Goal: Transaction & Acquisition: Purchase product/service

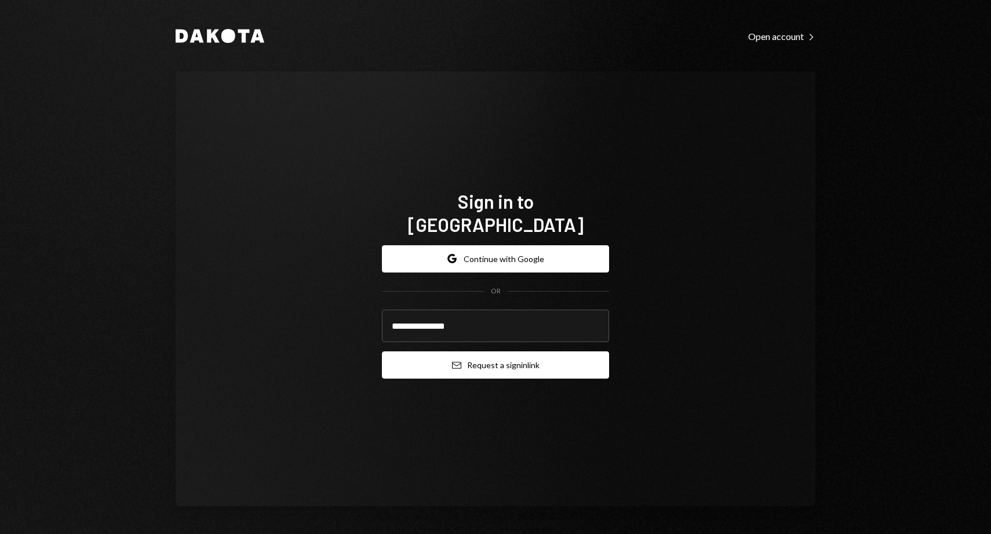
click at [462, 356] on button "Email Request a sign in link" at bounding box center [495, 364] width 227 height 27
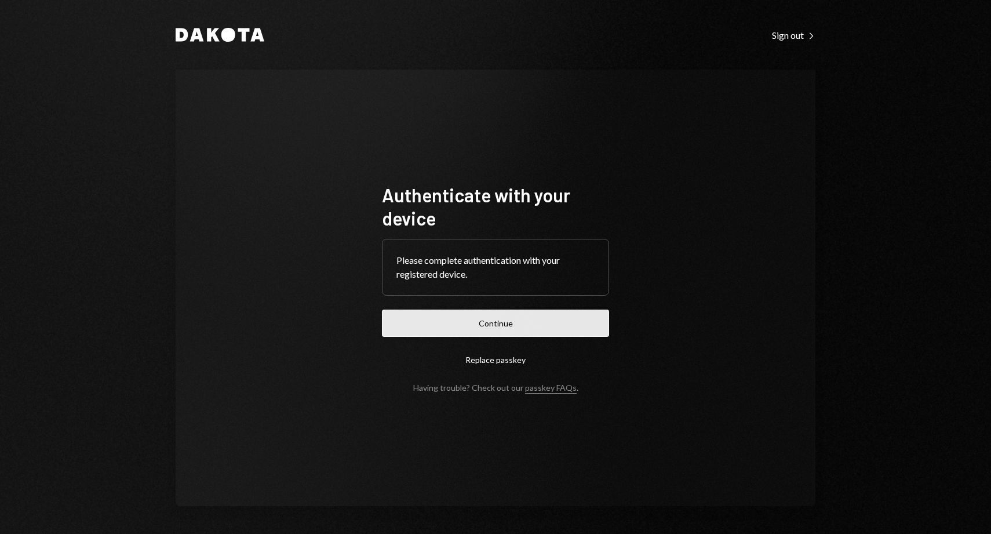
click at [504, 329] on button "Continue" at bounding box center [495, 322] width 227 height 27
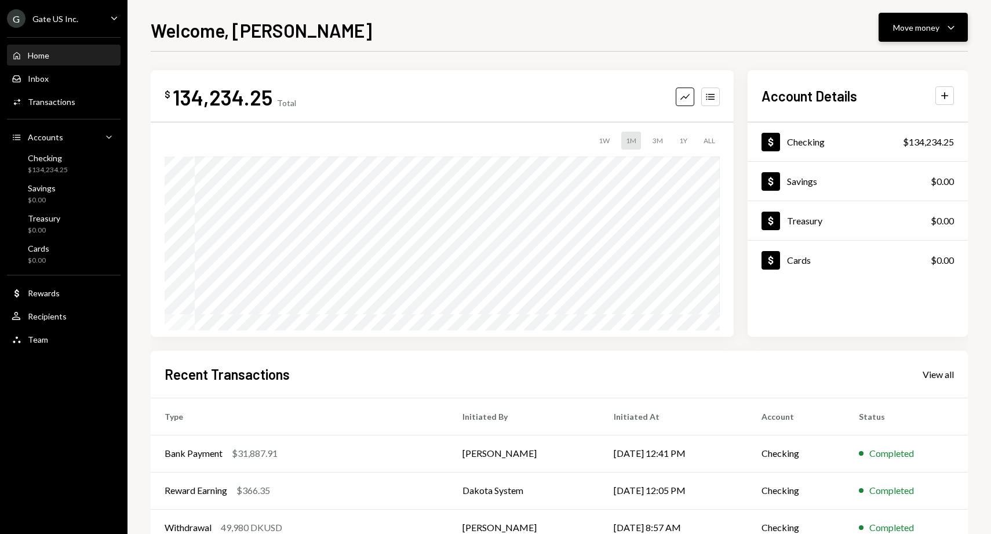
click at [924, 28] on div "Move money" at bounding box center [916, 27] width 46 height 12
click at [894, 64] on div "Send" at bounding box center [914, 62] width 85 height 12
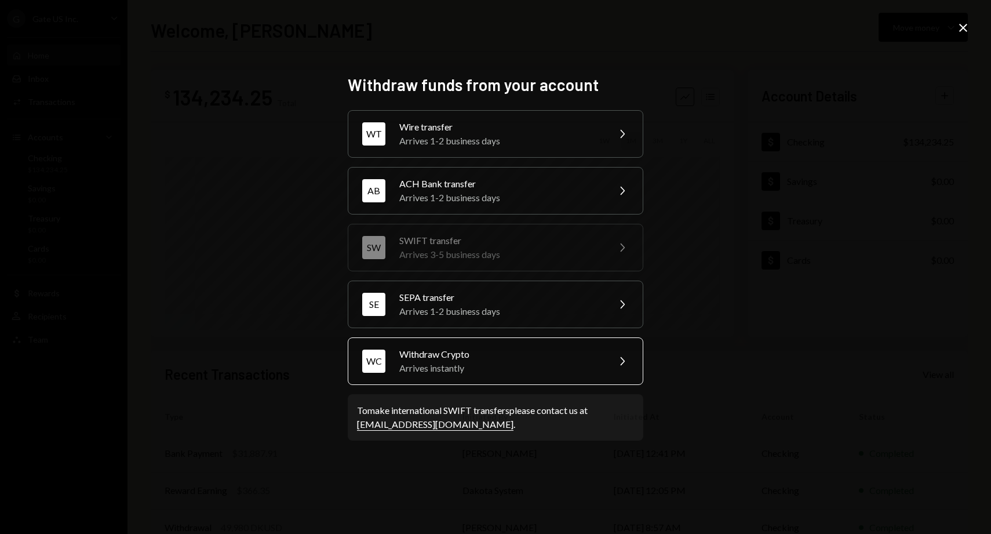
click at [495, 367] on div "Arrives instantly" at bounding box center [500, 368] width 202 height 14
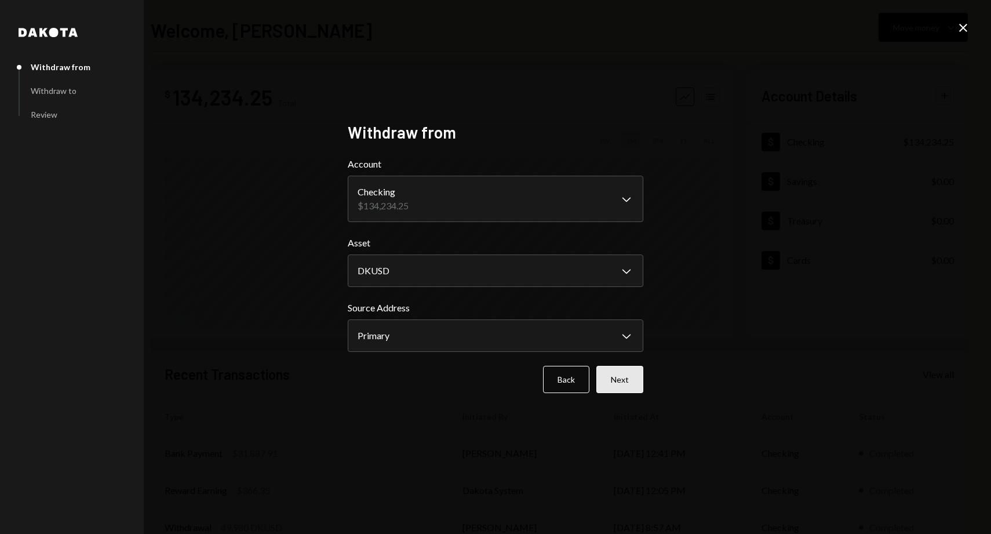
click at [606, 386] on button "Next" at bounding box center [619, 379] width 47 height 27
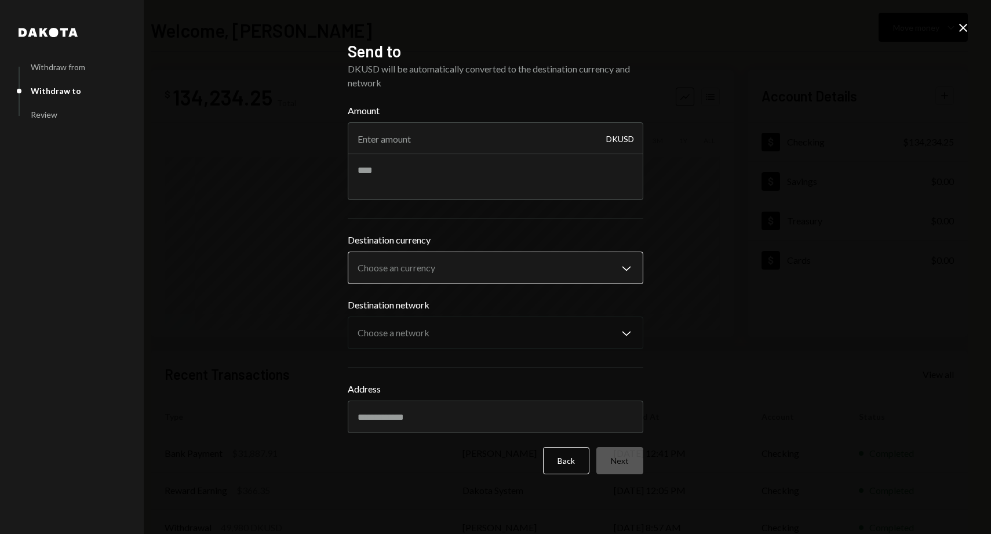
click at [527, 278] on body "G Gate US Inc. Caret Down Home Home Inbox Inbox Activities Transactions Account…" at bounding box center [495, 267] width 991 height 534
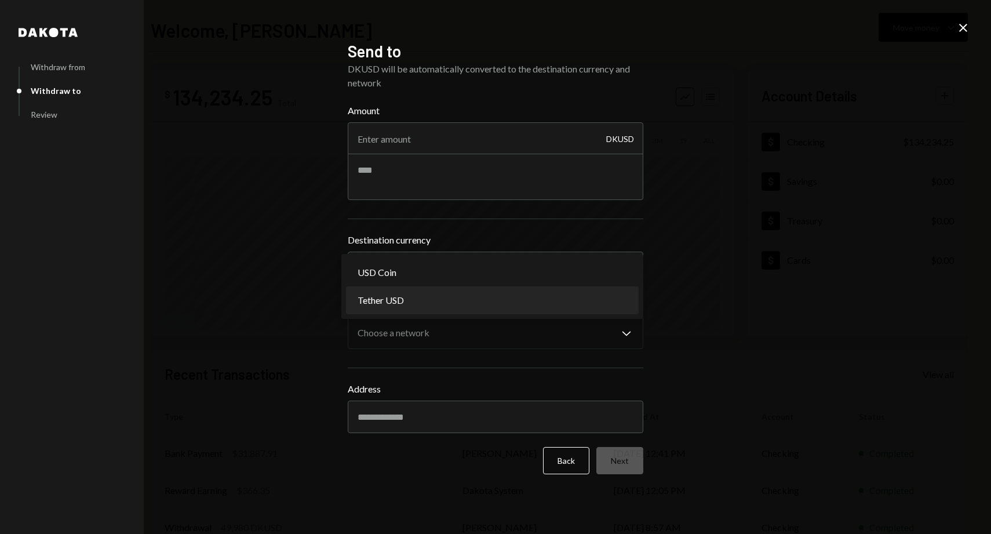
select select "****"
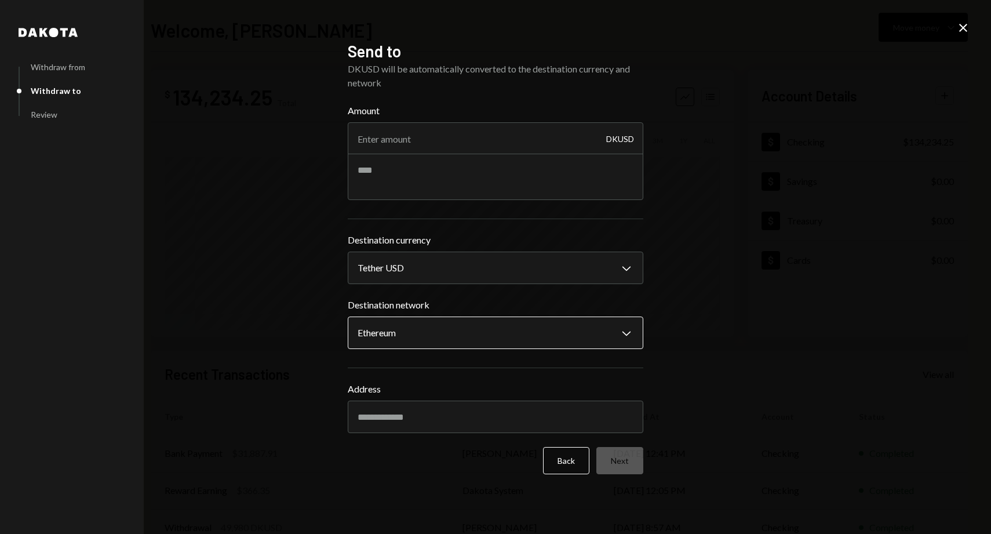
click at [521, 330] on body "G Gate US Inc. Caret Down Home Home Inbox Inbox Activities Transactions Account…" at bounding box center [495, 267] width 991 height 534
click at [399, 420] on input "Address" at bounding box center [496, 416] width 296 height 32
paste input "**********"
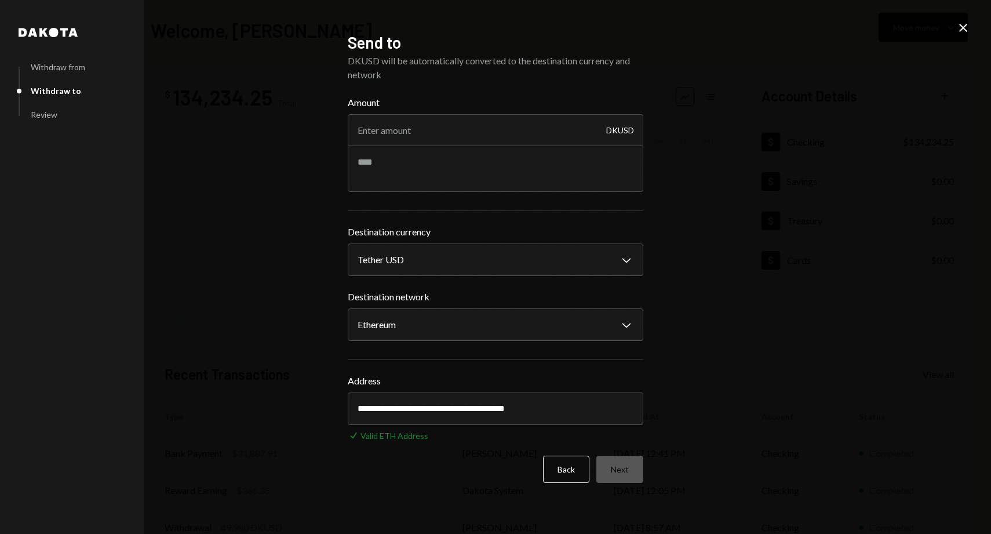
type input "**********"
click at [720, 428] on div "**********" at bounding box center [495, 267] width 991 height 534
click at [458, 476] on div "Back Next" at bounding box center [496, 468] width 296 height 27
click at [574, 411] on input "**********" at bounding box center [496, 408] width 296 height 32
click at [602, 406] on input "**********" at bounding box center [496, 408] width 296 height 32
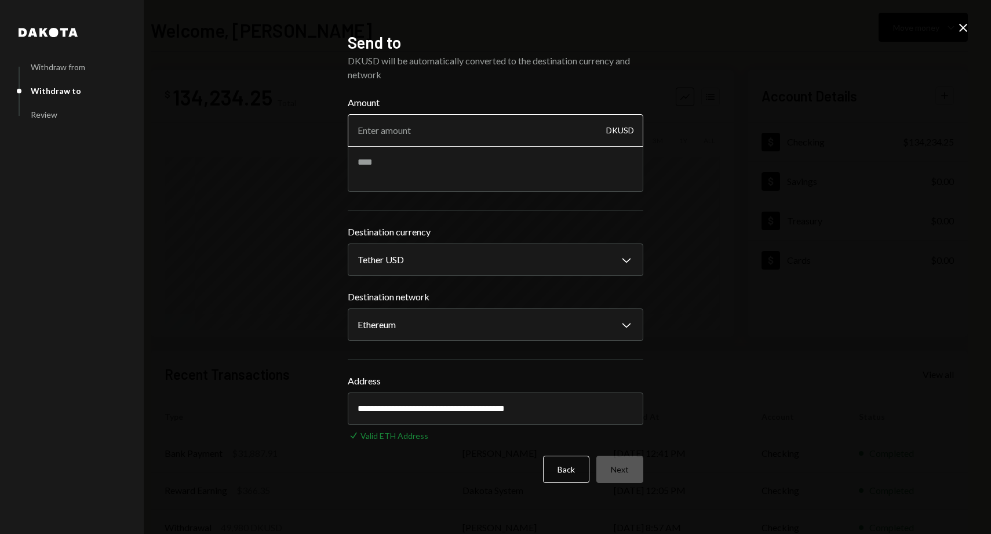
click at [431, 122] on input "Amount" at bounding box center [496, 130] width 296 height 32
type input "2"
type input "1"
type input "20"
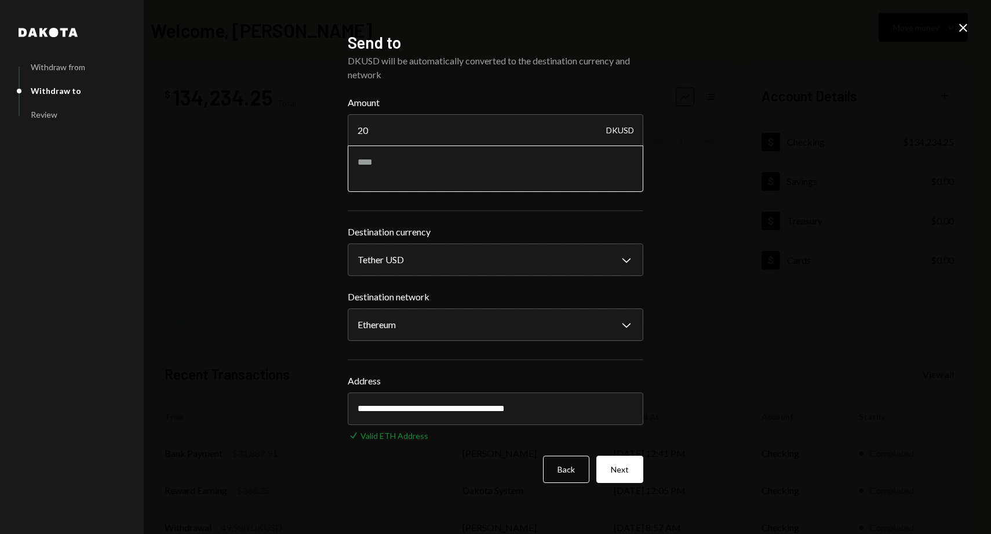
click at [412, 168] on textarea at bounding box center [496, 168] width 296 height 46
type textarea "*"
type textarea "**********"
click at [635, 460] on button "Next" at bounding box center [619, 468] width 47 height 27
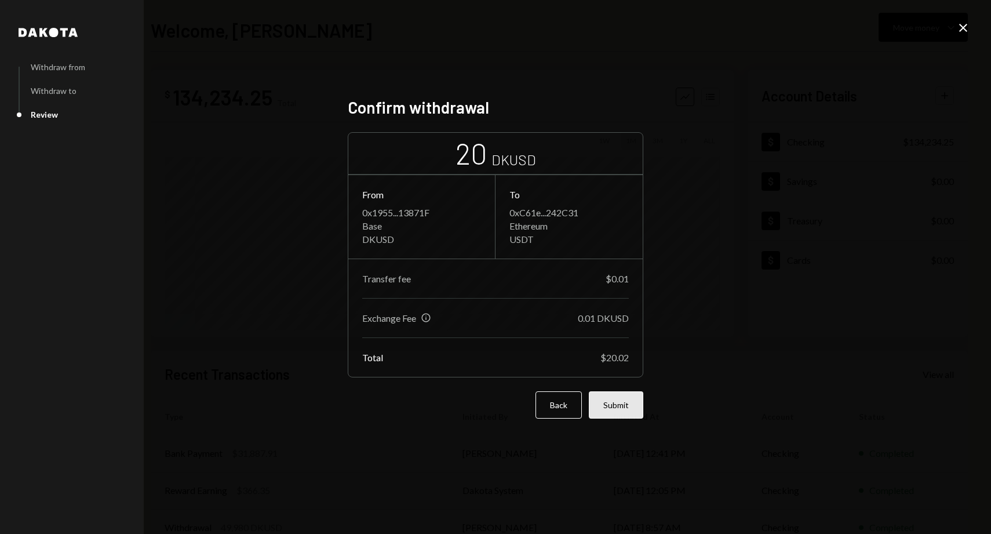
click at [642, 405] on button "Submit" at bounding box center [616, 404] width 54 height 27
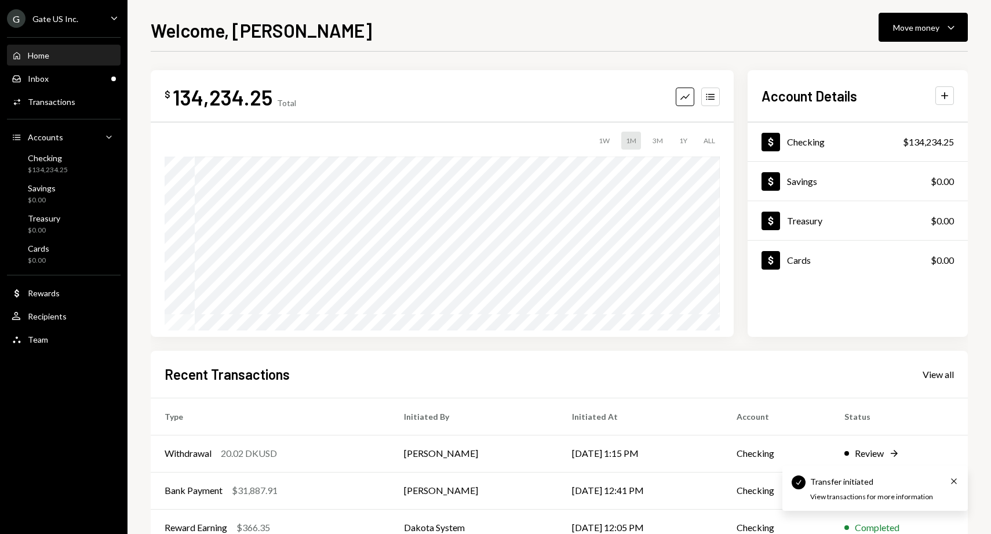
click at [45, 55] on div "Home" at bounding box center [38, 55] width 21 height 10
click at [257, 466] on td "Withdrawal 20.02 DKUSD" at bounding box center [271, 453] width 240 height 37
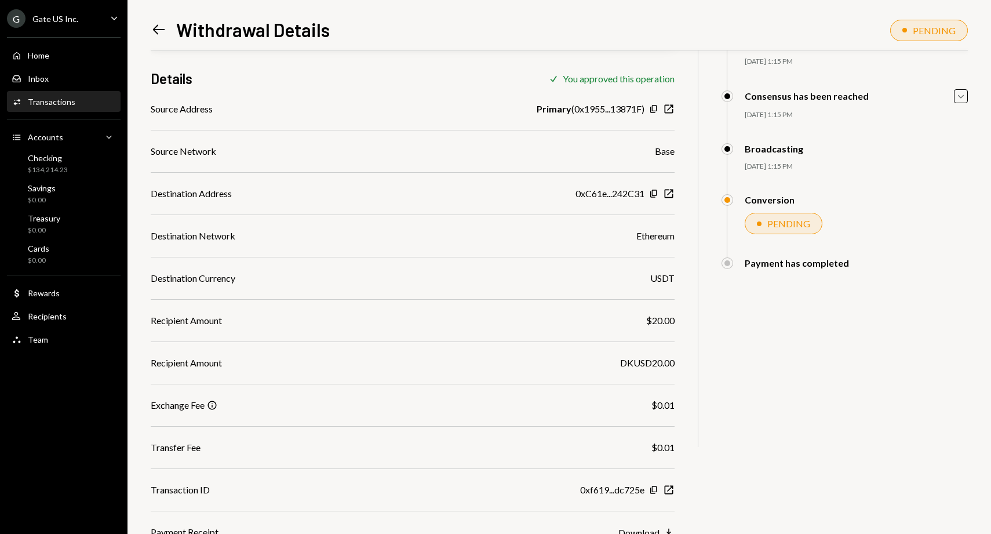
scroll to position [143, 0]
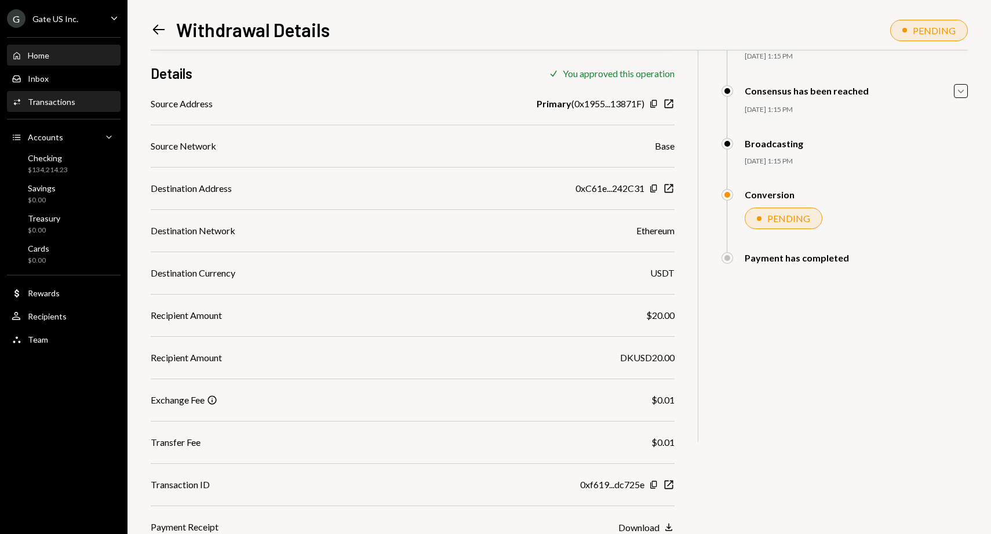
click at [51, 60] on div "Home Home" at bounding box center [64, 56] width 104 height 20
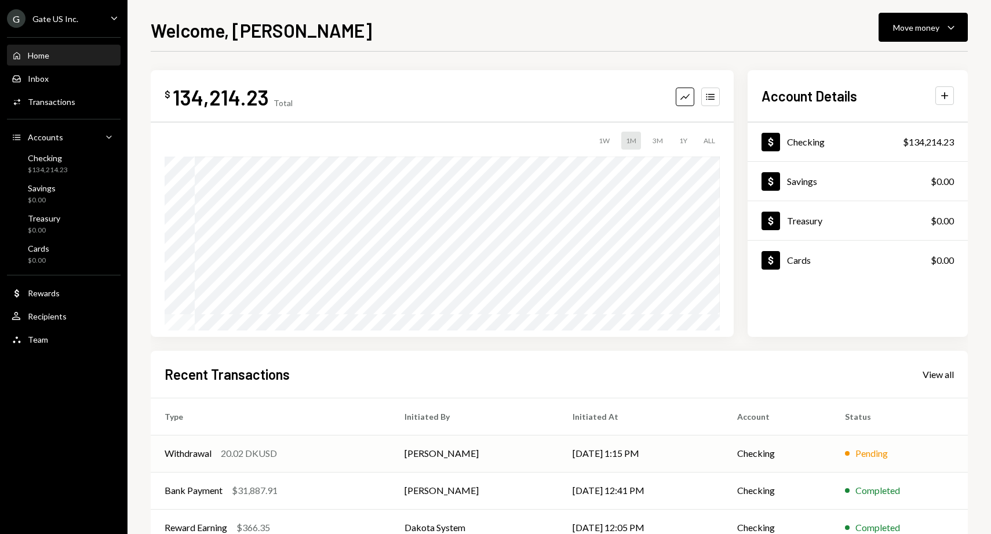
click at [264, 453] on div "20.02 DKUSD" at bounding box center [249, 453] width 56 height 14
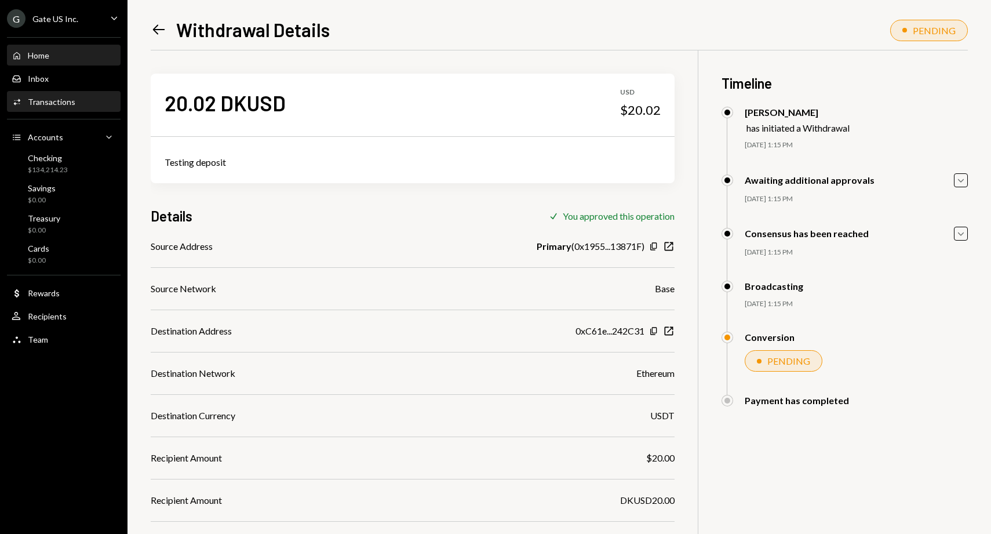
click at [47, 52] on div "Home" at bounding box center [38, 55] width 21 height 10
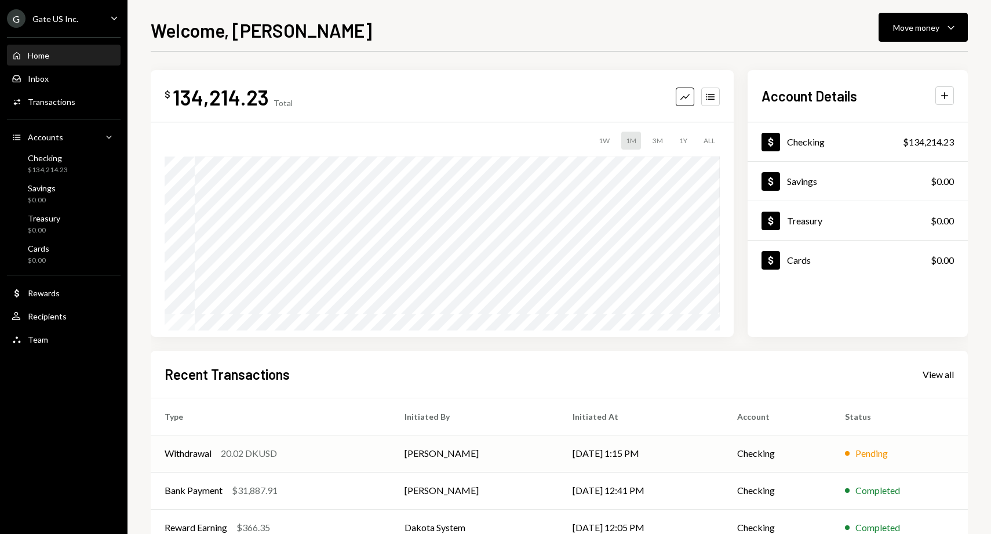
click at [291, 453] on div "Withdrawal 20.02 DKUSD" at bounding box center [271, 453] width 212 height 14
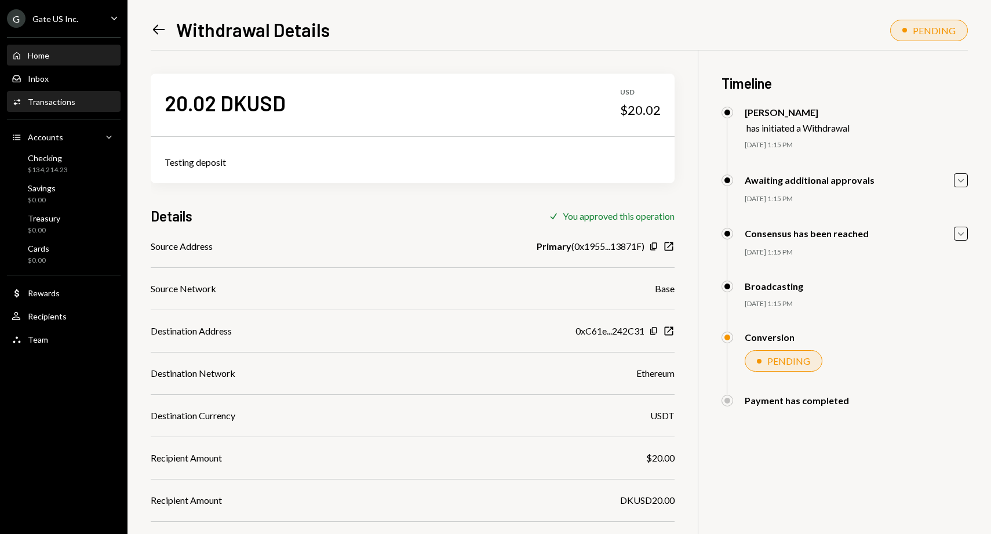
click at [52, 54] on div "Home Home" at bounding box center [64, 55] width 104 height 10
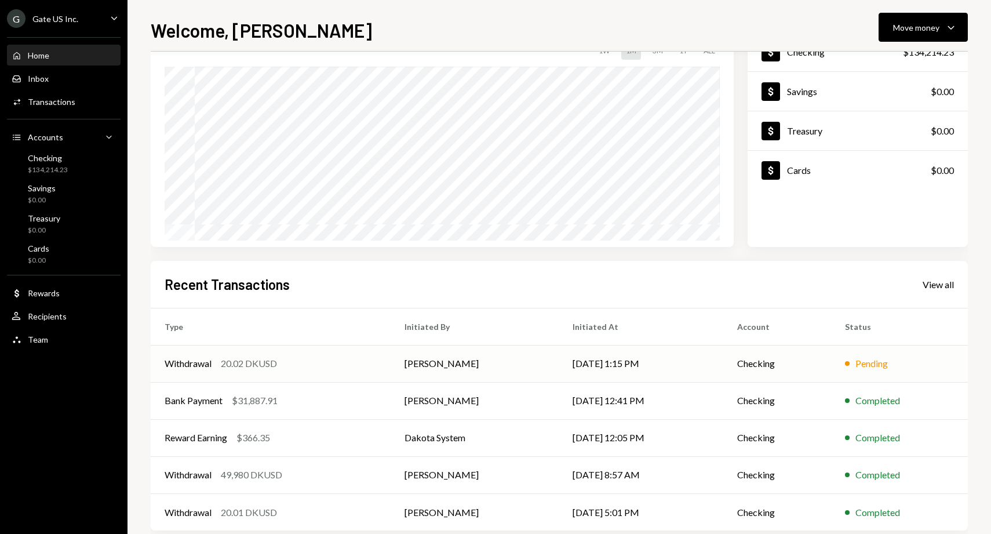
scroll to position [88, 0]
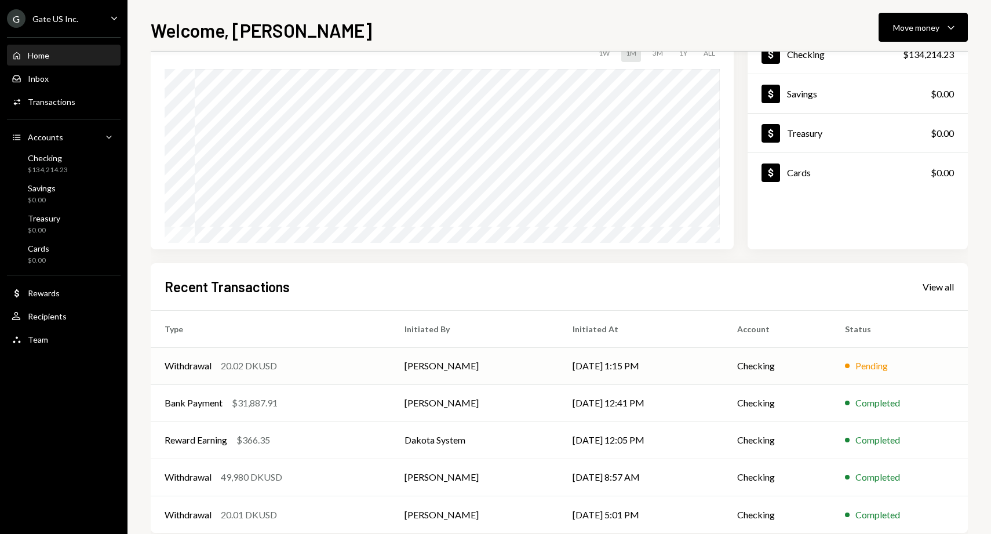
click at [256, 364] on div "20.02 DKUSD" at bounding box center [249, 366] width 56 height 14
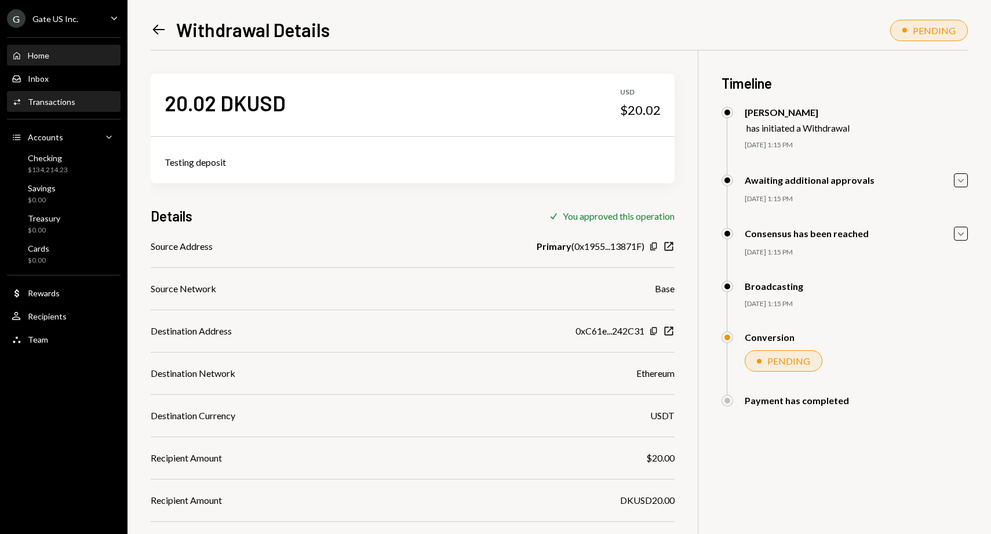
click at [58, 52] on div "Home Home" at bounding box center [64, 55] width 104 height 10
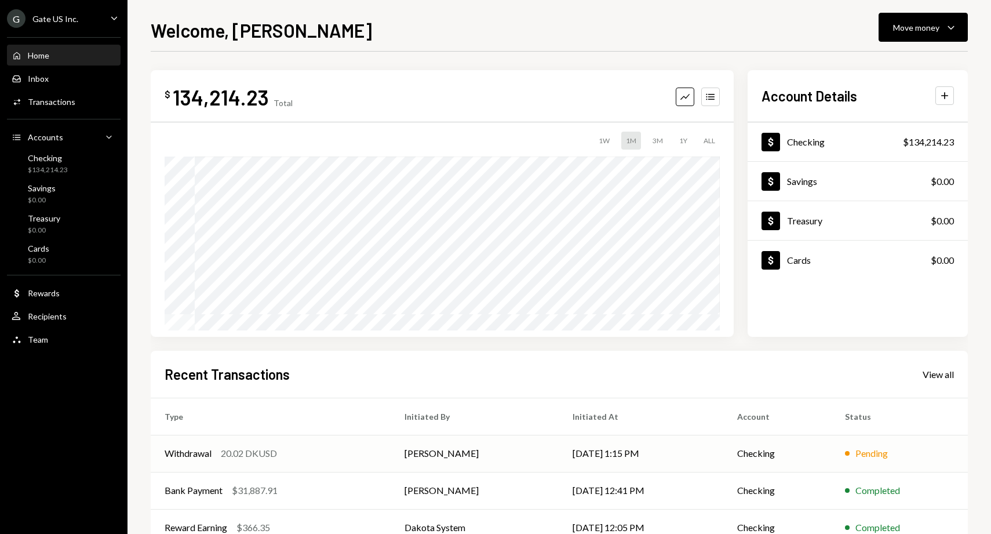
click at [244, 454] on div "20.02 DKUSD" at bounding box center [249, 453] width 56 height 14
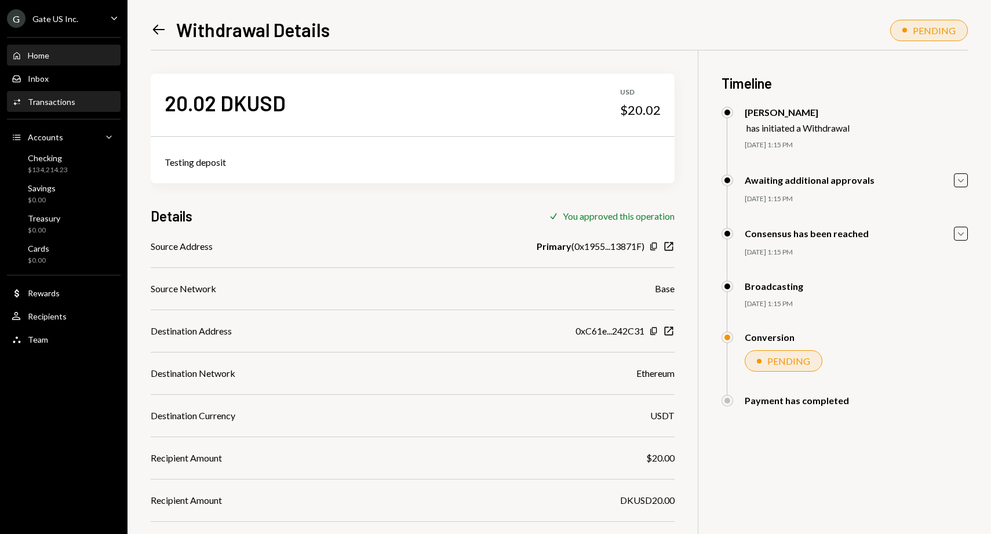
click at [57, 58] on div "Home Home" at bounding box center [64, 55] width 104 height 10
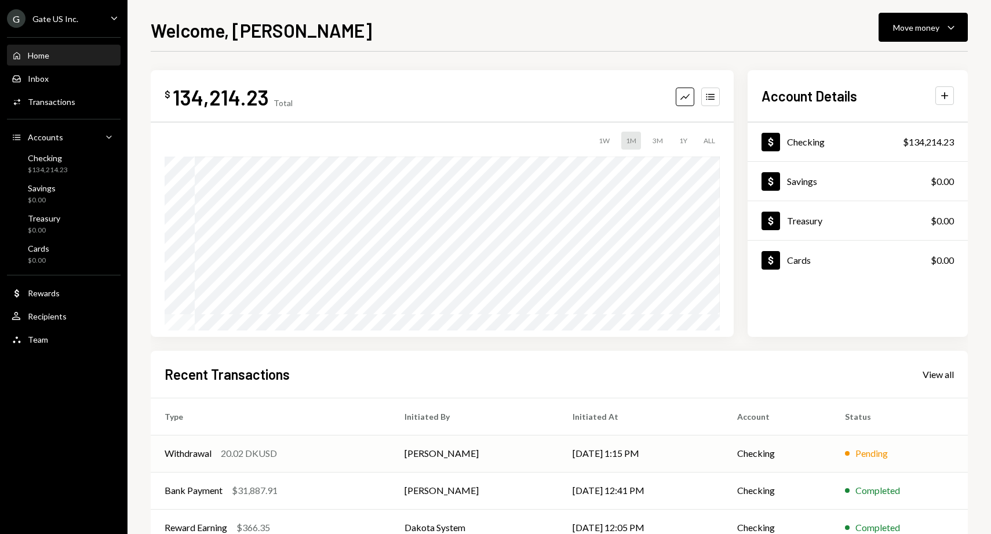
click at [308, 453] on div "Withdrawal 20.02 DKUSD" at bounding box center [271, 453] width 212 height 14
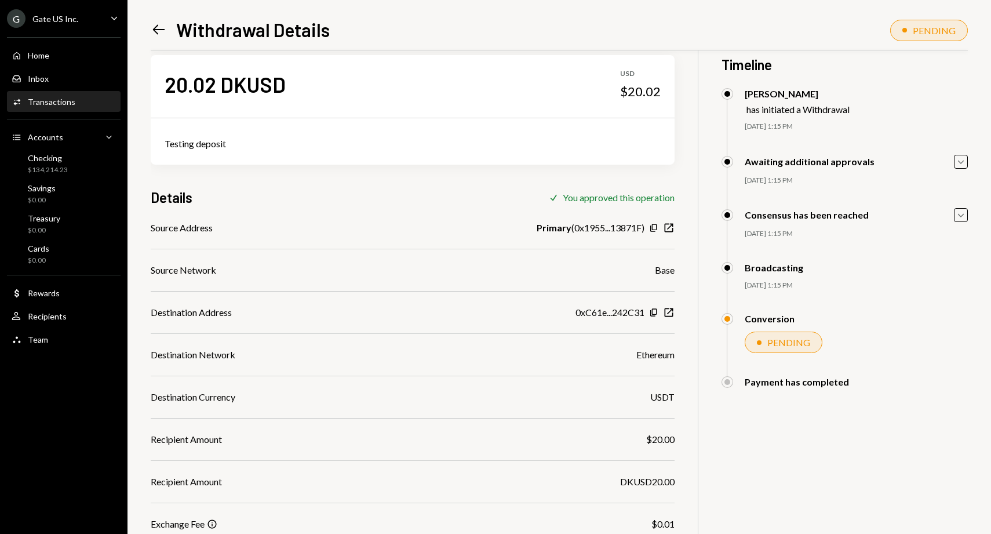
scroll to position [143, 0]
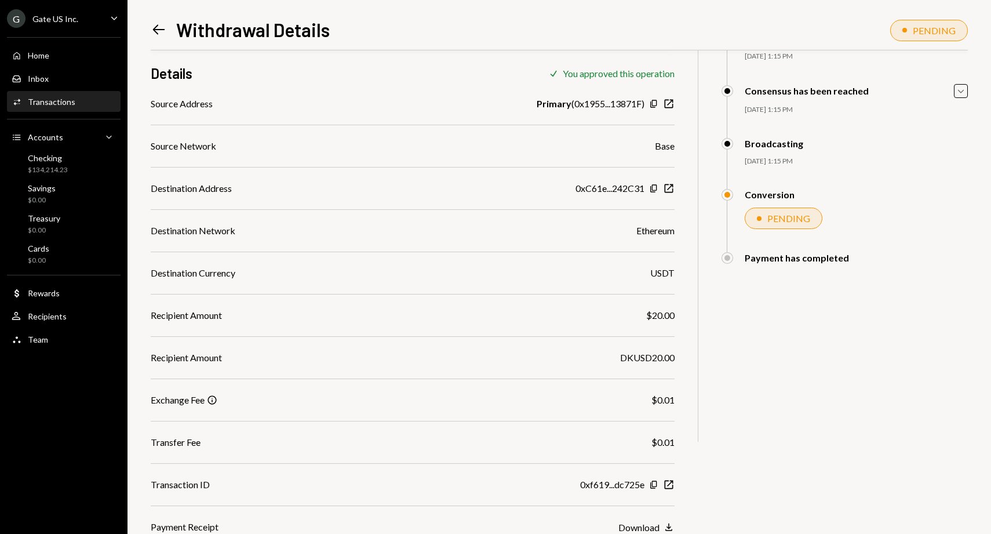
click at [66, 106] on div "Transactions" at bounding box center [52, 102] width 48 height 10
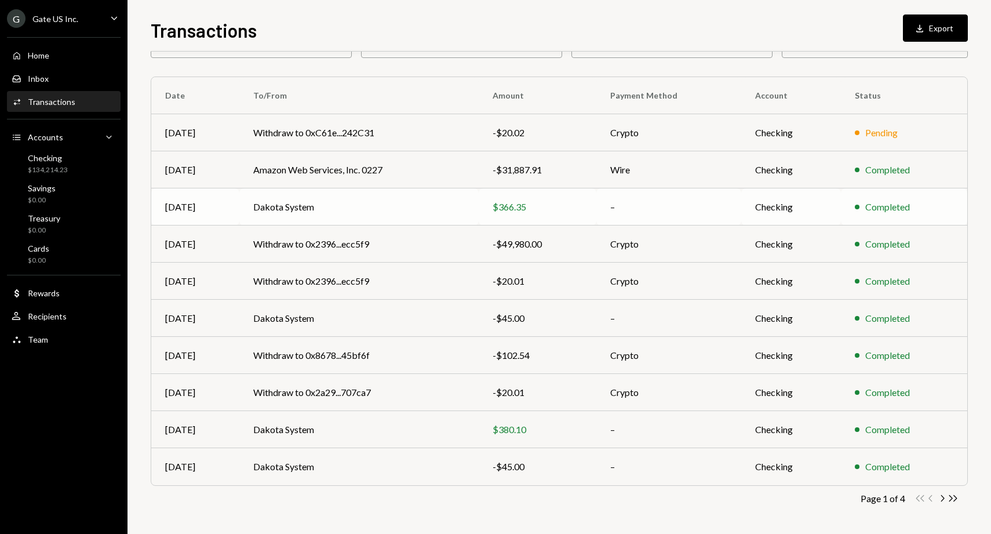
scroll to position [70, 0]
click at [954, 502] on icon "Double Arrow Right" at bounding box center [952, 499] width 11 height 11
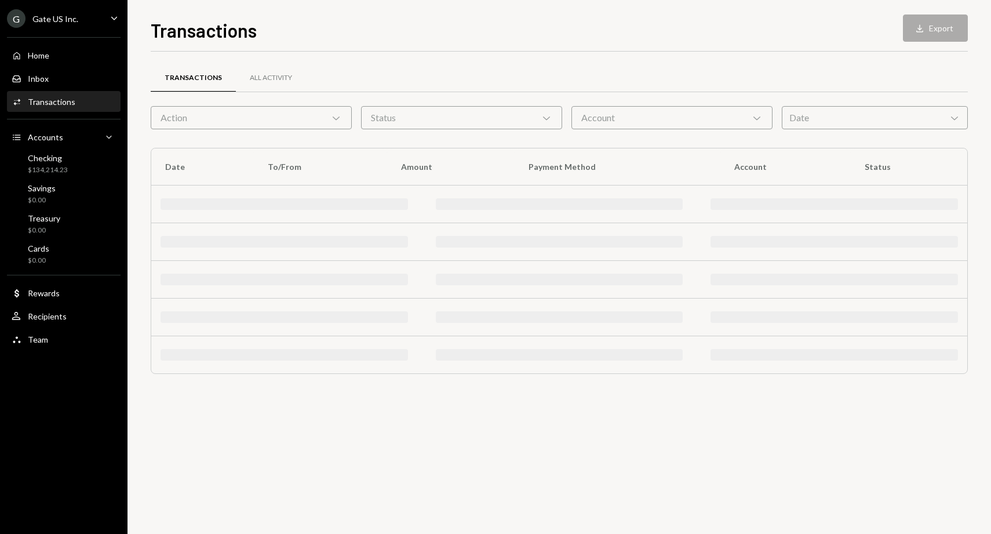
scroll to position [0, 0]
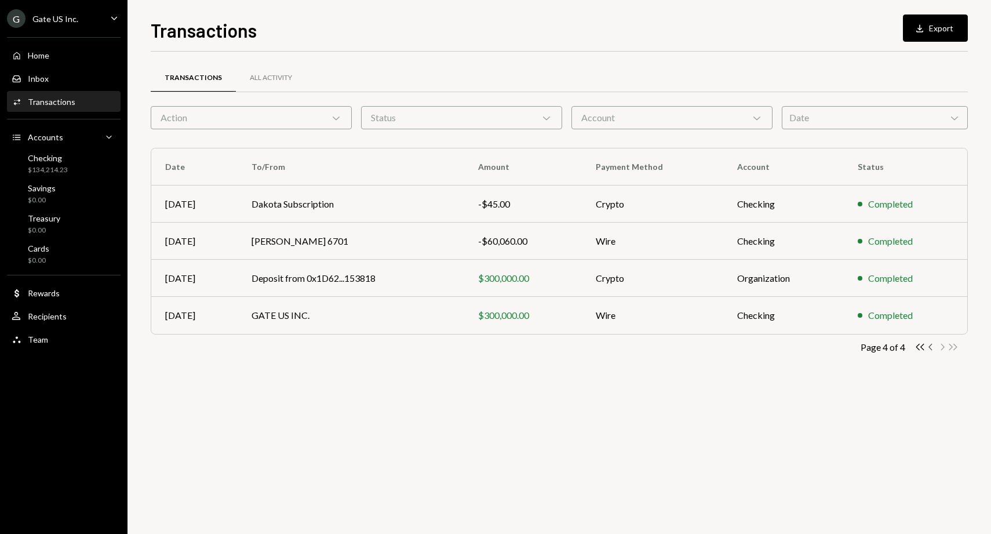
click at [932, 348] on icon "Chevron Left" at bounding box center [930, 346] width 11 height 11
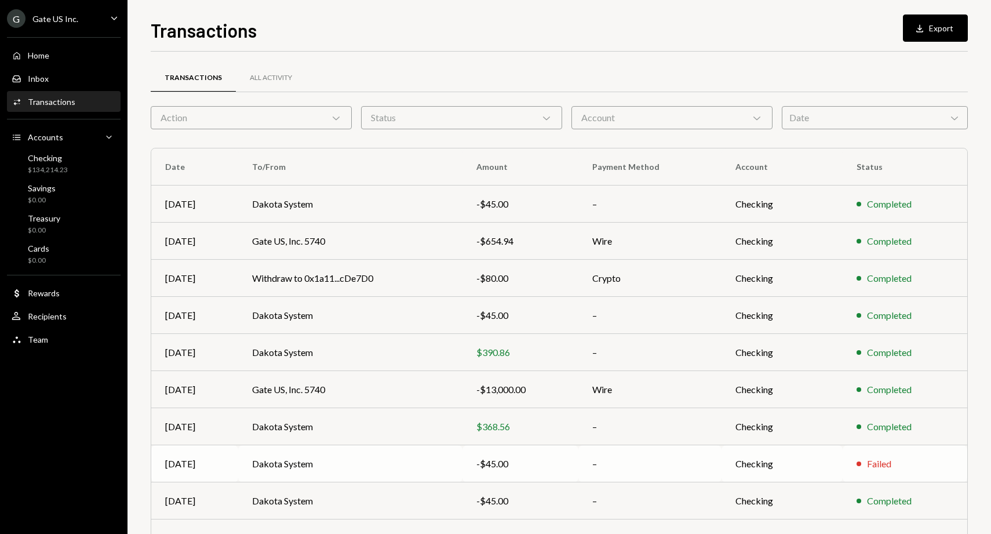
scroll to position [71, 0]
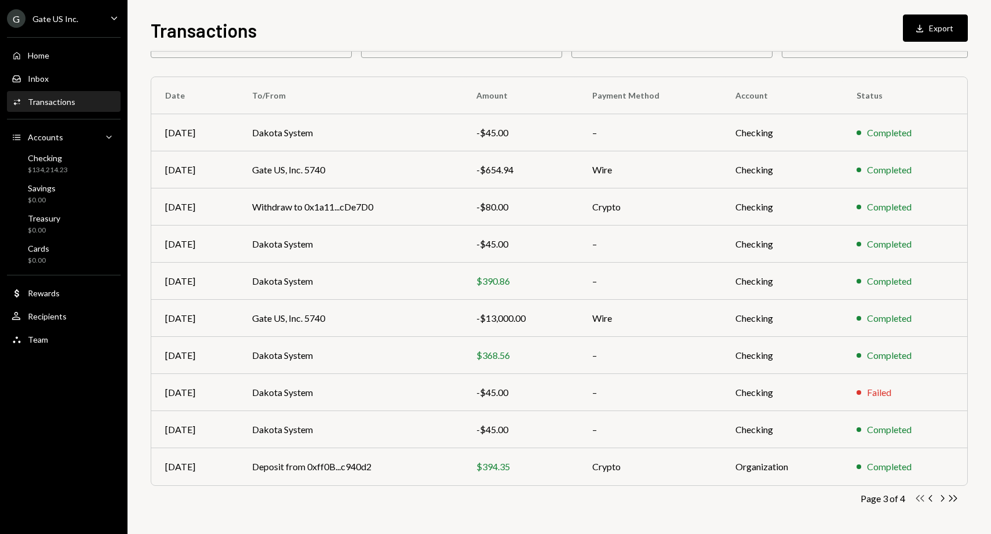
click at [921, 497] on icon "button" at bounding box center [920, 498] width 8 height 6
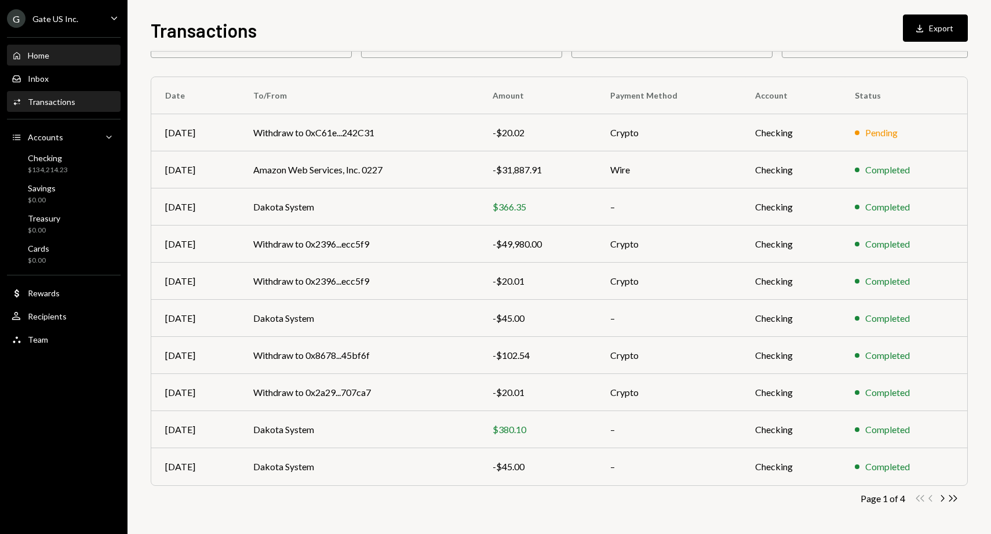
click at [71, 54] on div "Home Home" at bounding box center [64, 55] width 104 height 10
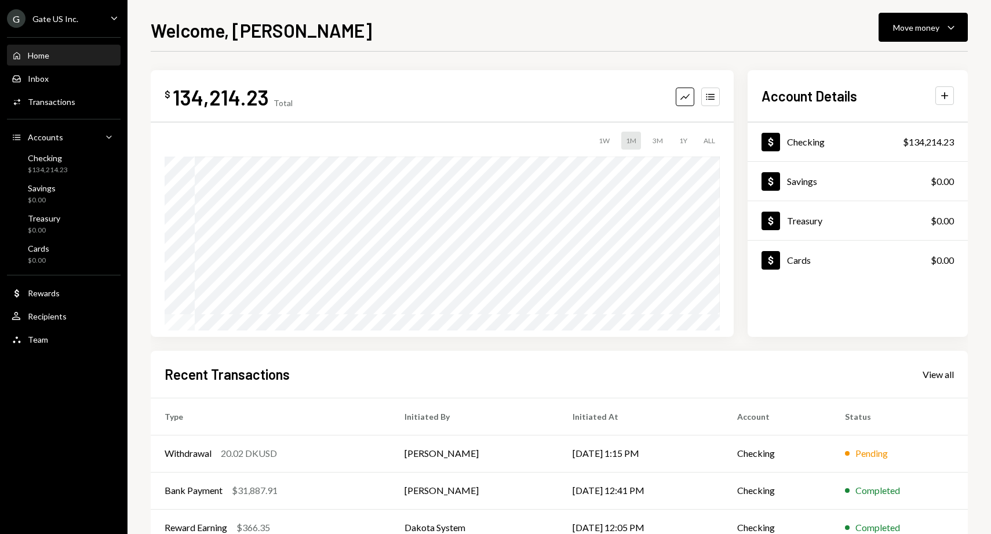
click at [479, 32] on div "Welcome, Lin Move money Caret Down" at bounding box center [559, 28] width 817 height 25
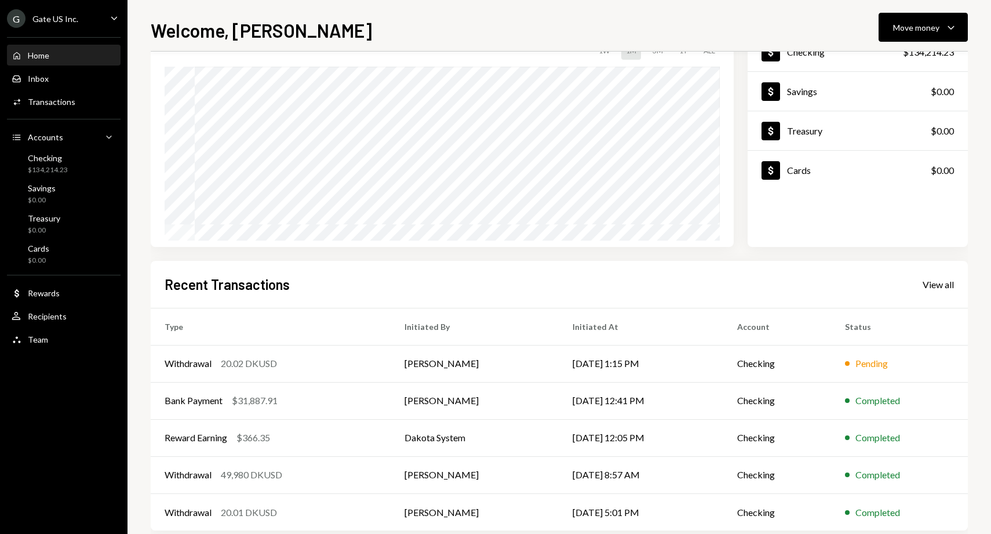
scroll to position [110, 0]
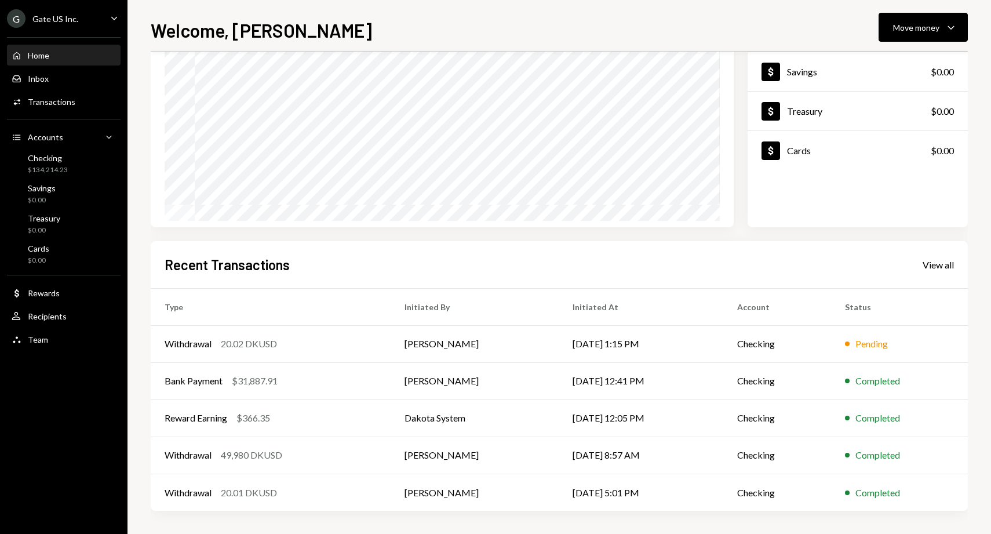
click at [231, 307] on th "Type" at bounding box center [271, 306] width 240 height 37
click at [228, 341] on div "20.02 DKUSD" at bounding box center [249, 344] width 56 height 14
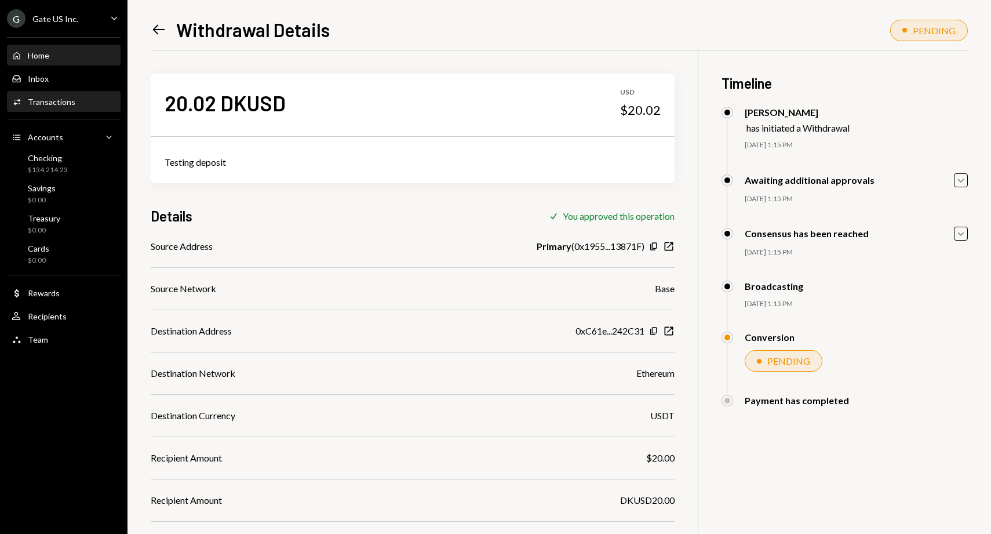
click at [67, 57] on div "Home Home" at bounding box center [64, 55] width 104 height 10
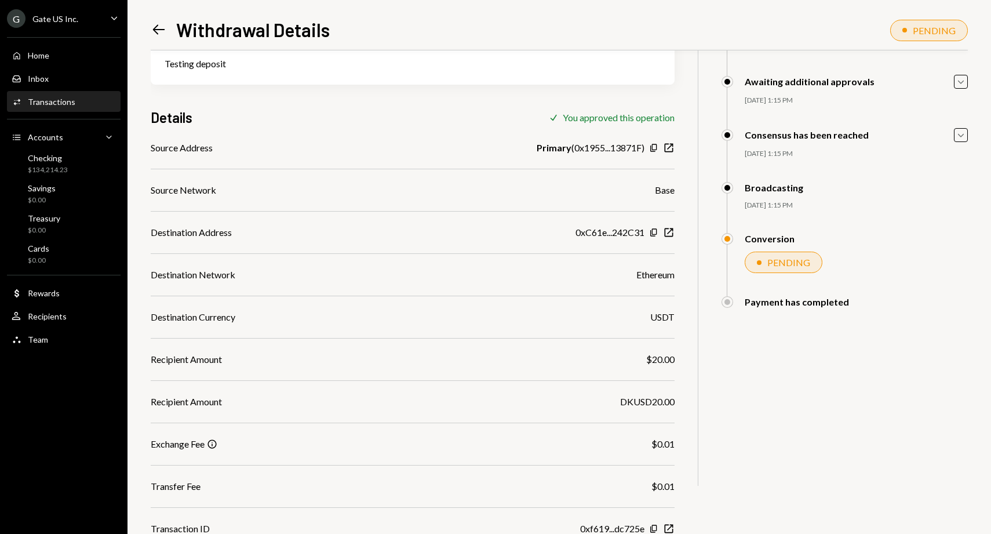
scroll to position [100, 0]
click at [50, 60] on div "Home Home" at bounding box center [64, 55] width 104 height 10
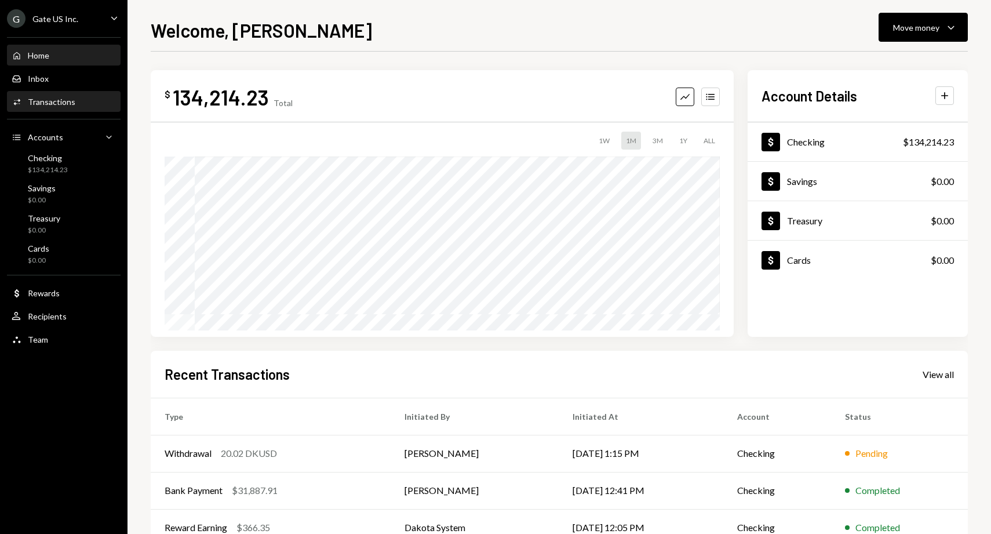
click at [60, 99] on div "Transactions" at bounding box center [52, 102] width 48 height 10
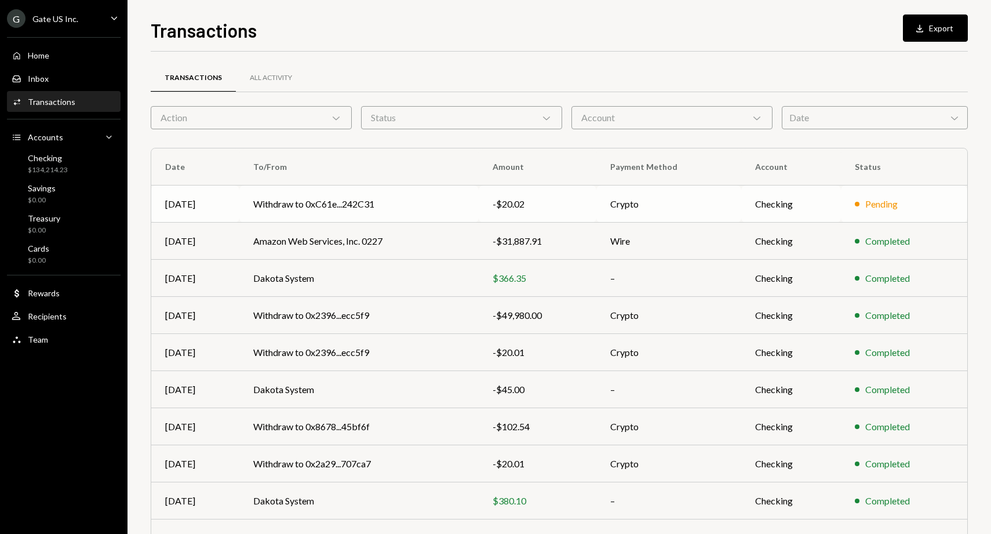
click at [318, 206] on td "Withdraw to 0xC61e...242C31" at bounding box center [358, 203] width 239 height 37
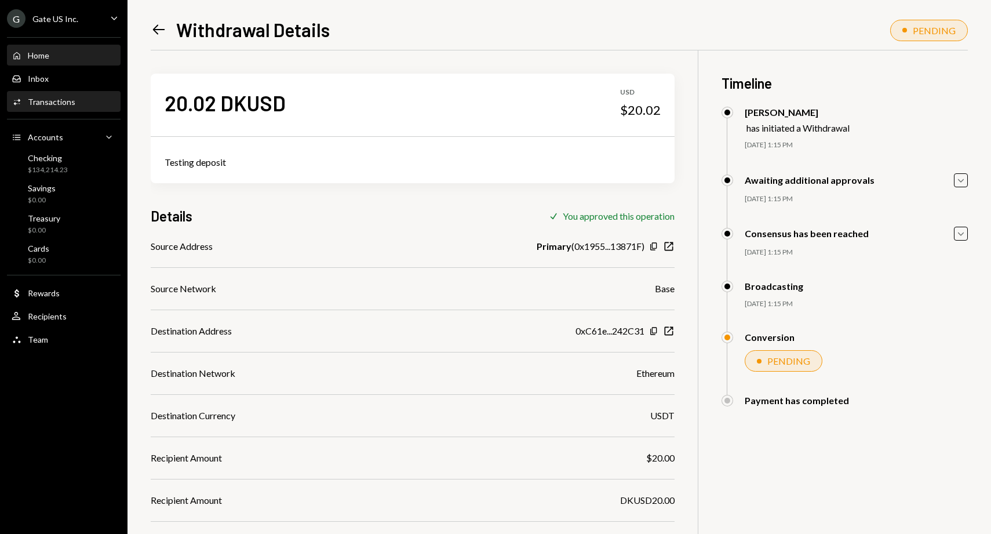
click at [49, 63] on div "Home Home" at bounding box center [64, 56] width 104 height 20
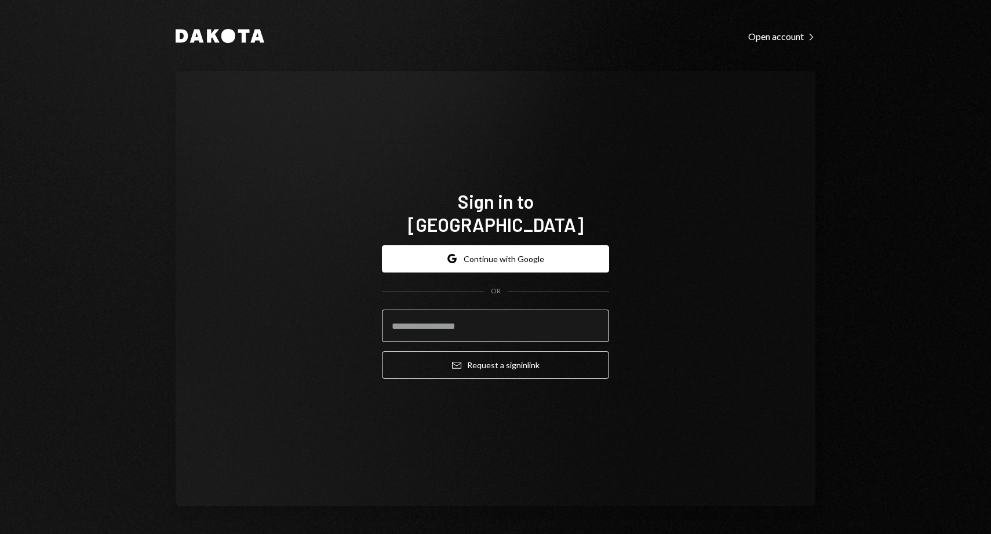
click at [446, 319] on input "email" at bounding box center [495, 325] width 227 height 32
type input "**********"
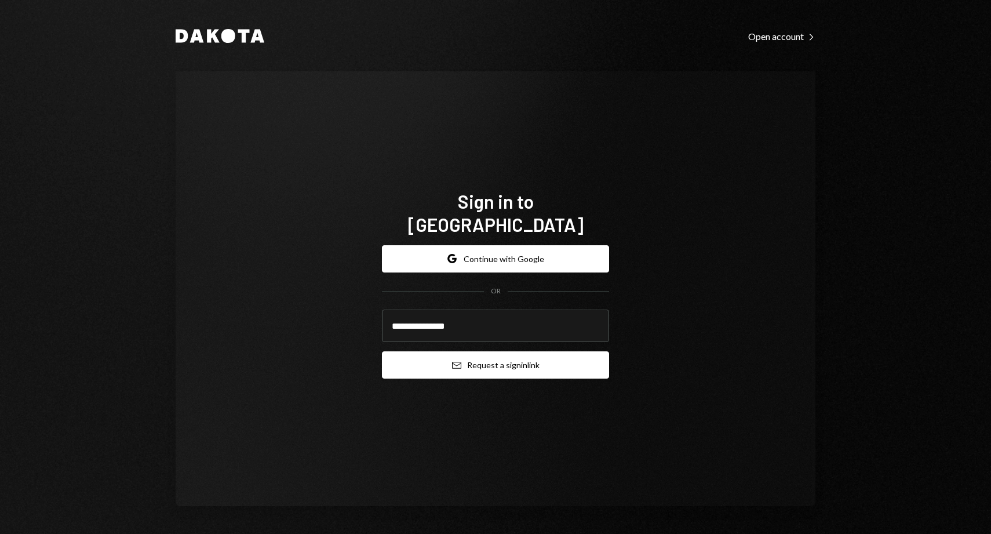
click at [442, 355] on button "Email Request a sign in link" at bounding box center [495, 364] width 227 height 27
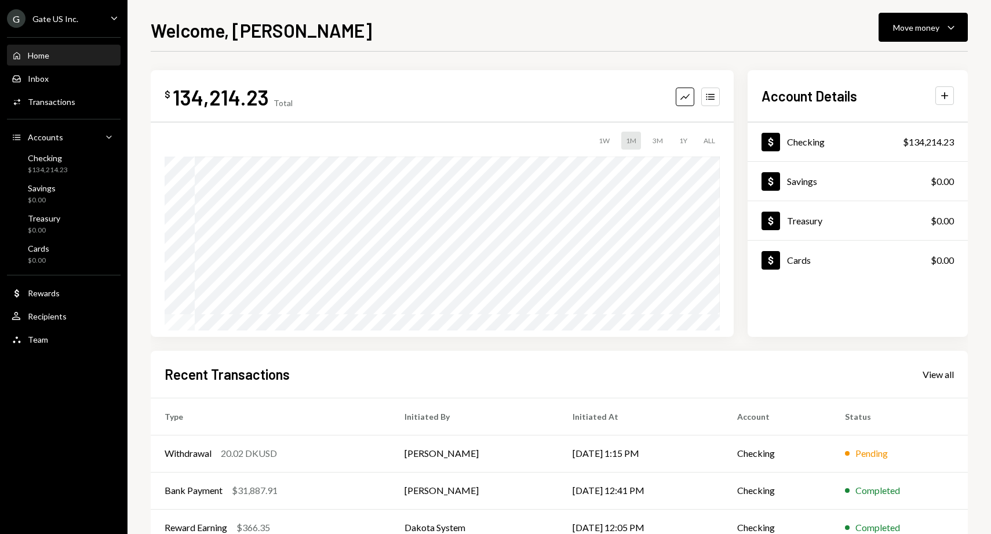
click at [62, 57] on div "Home Home" at bounding box center [64, 55] width 104 height 10
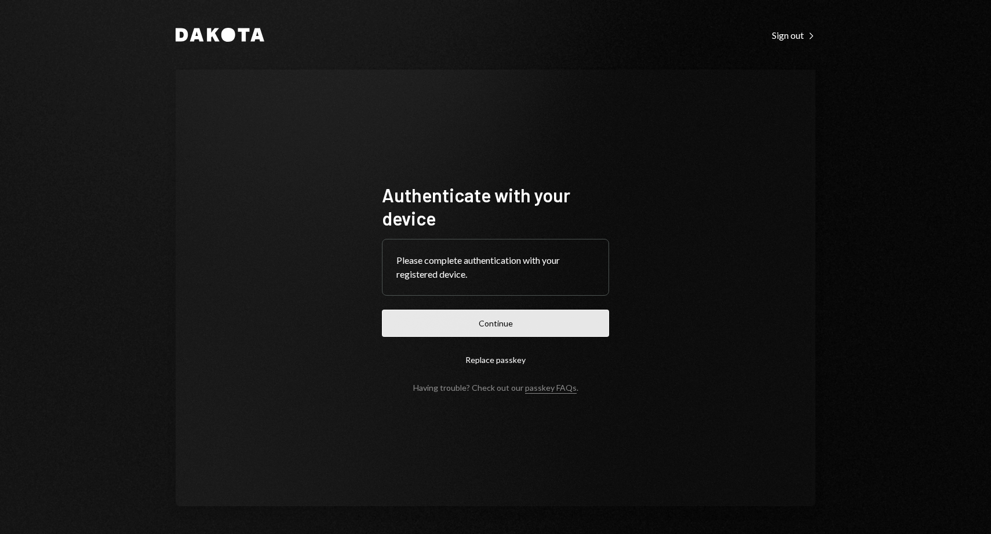
click at [474, 318] on button "Continue" at bounding box center [495, 322] width 227 height 27
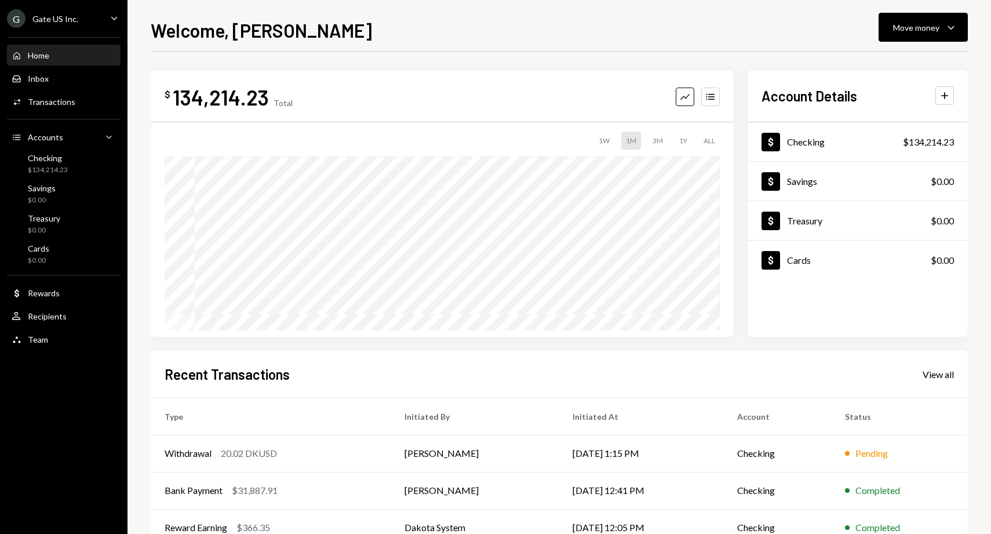
scroll to position [2, 0]
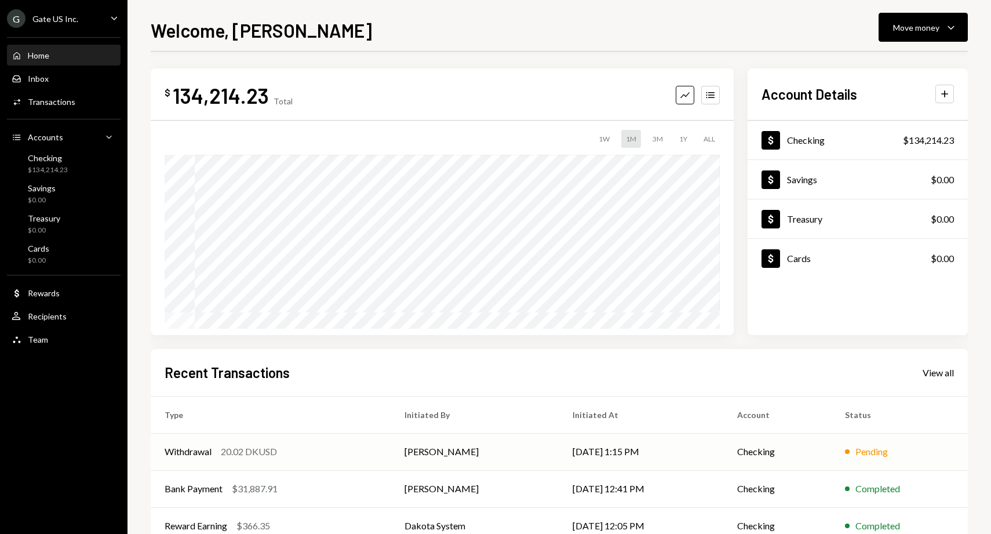
click at [265, 448] on div "20.02 DKUSD" at bounding box center [249, 451] width 56 height 14
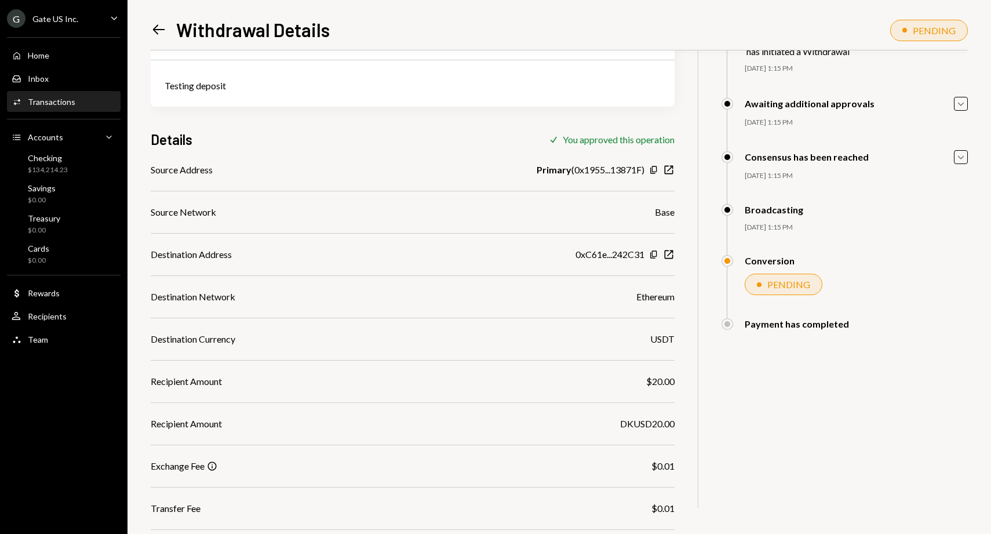
scroll to position [143, 0]
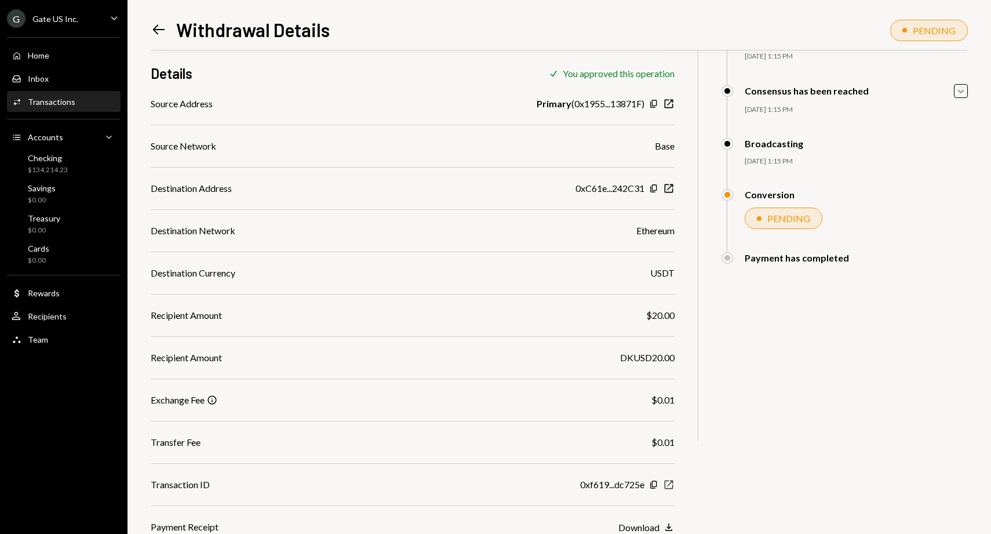
click at [666, 484] on icon "New Window" at bounding box center [669, 485] width 12 height 12
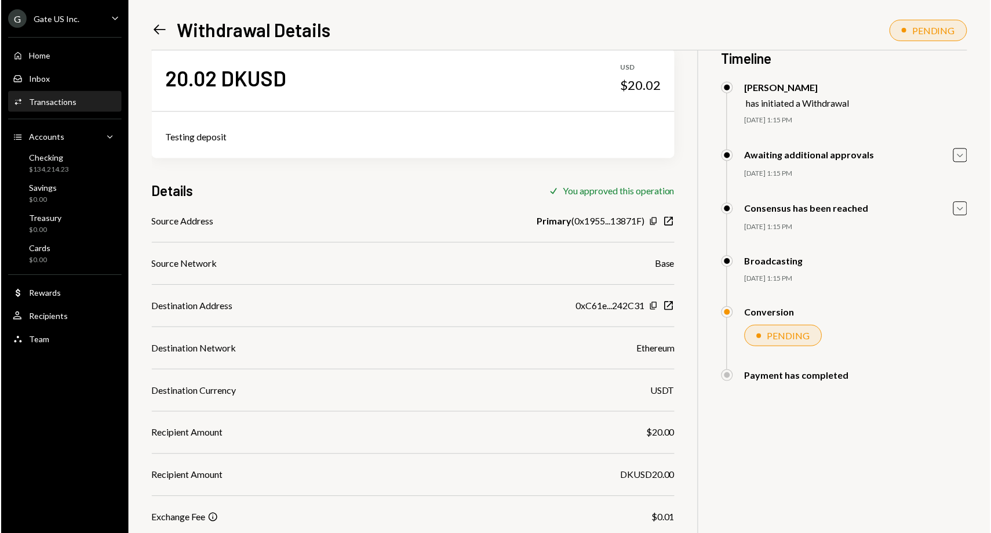
scroll to position [0, 0]
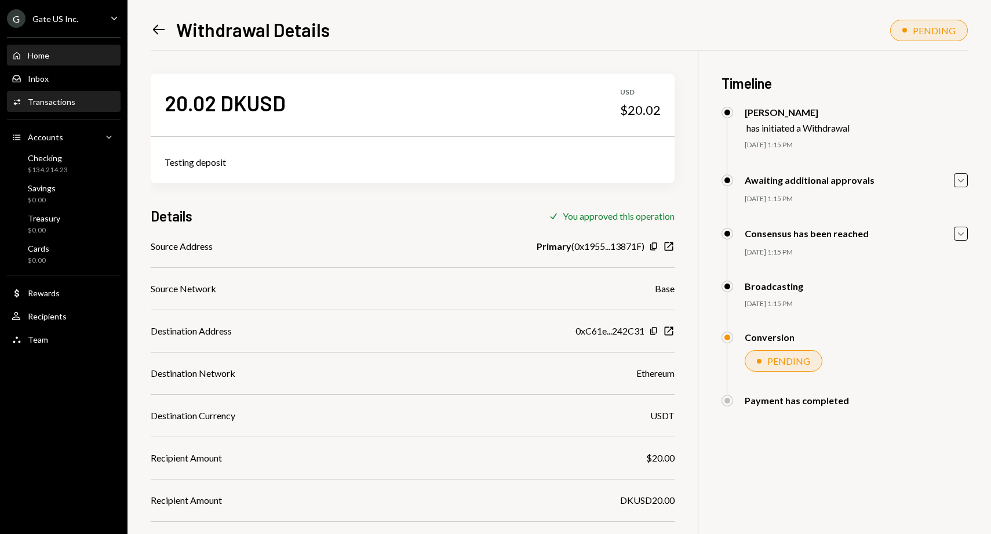
click at [43, 56] on div "Home" at bounding box center [38, 55] width 21 height 10
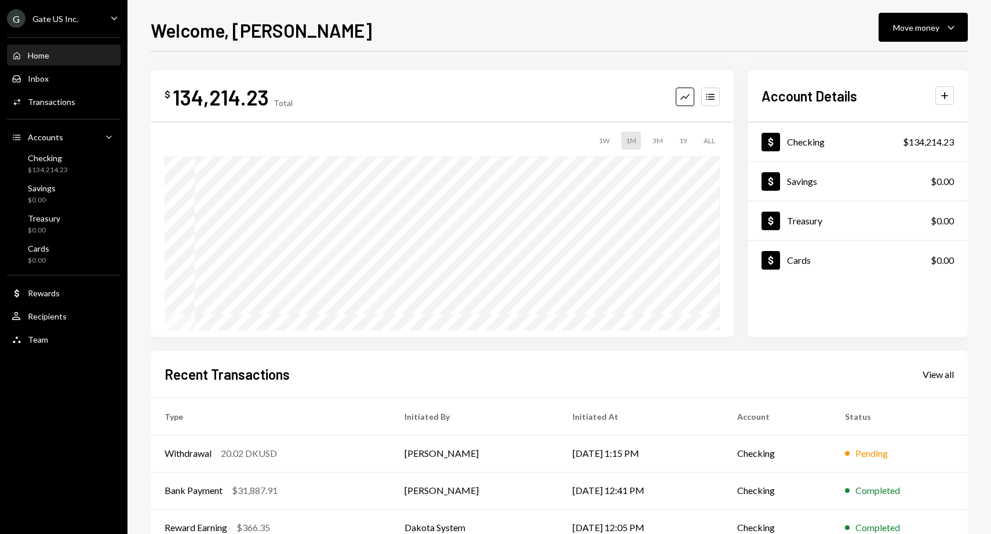
click at [67, 57] on div "Home Home" at bounding box center [64, 55] width 104 height 10
click at [60, 49] on div "Home Home" at bounding box center [64, 56] width 104 height 20
click at [441, 29] on div "Welcome, [PERSON_NAME] Move money Caret Down" at bounding box center [559, 28] width 817 height 25
click at [56, 54] on div "Home Home" at bounding box center [64, 55] width 104 height 10
click at [52, 57] on div "Home Home" at bounding box center [64, 55] width 104 height 10
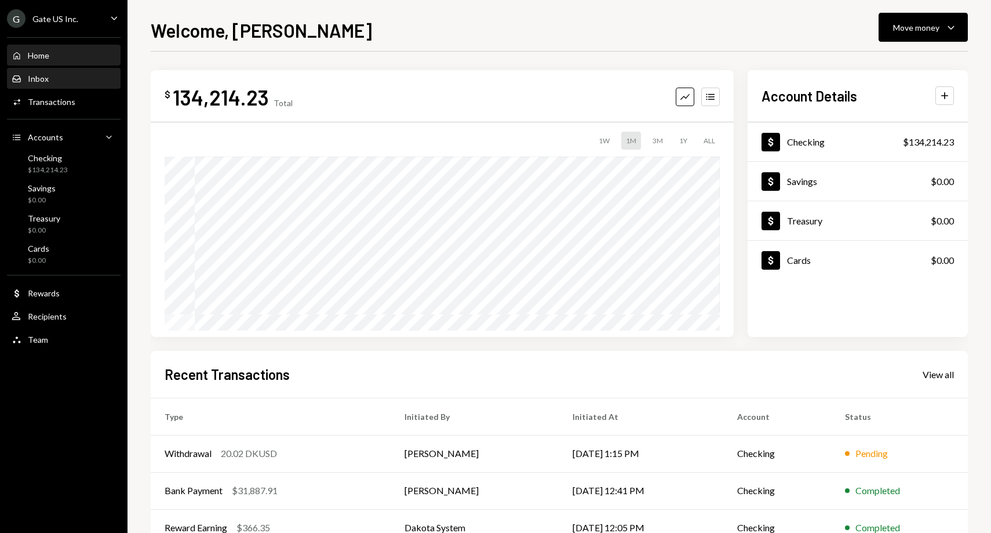
click at [51, 75] on div "Inbox Inbox" at bounding box center [64, 79] width 104 height 10
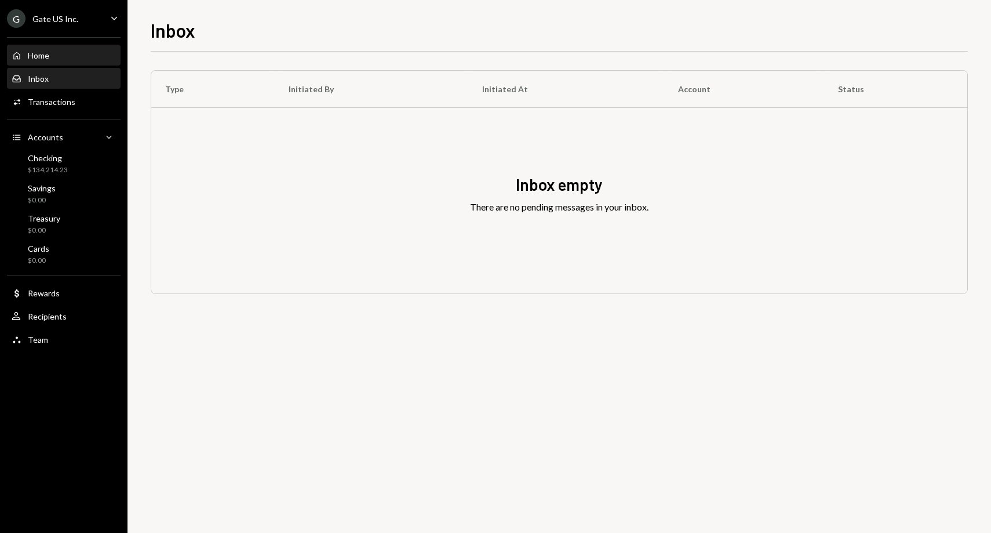
click at [53, 57] on div "Home Home" at bounding box center [64, 55] width 104 height 10
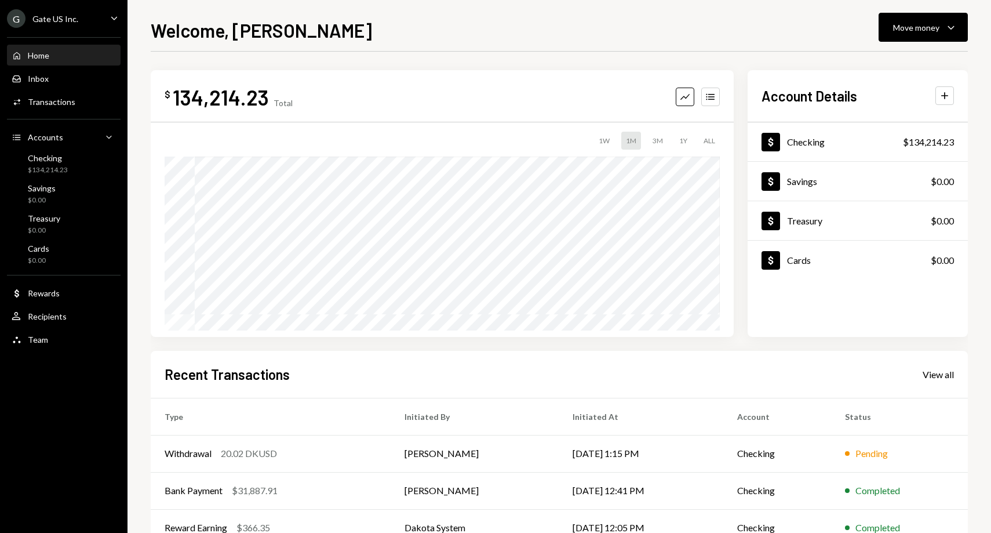
click at [465, 36] on div "Welcome, [PERSON_NAME] Move money Caret Down" at bounding box center [559, 28] width 817 height 25
